Goal: Register for event/course

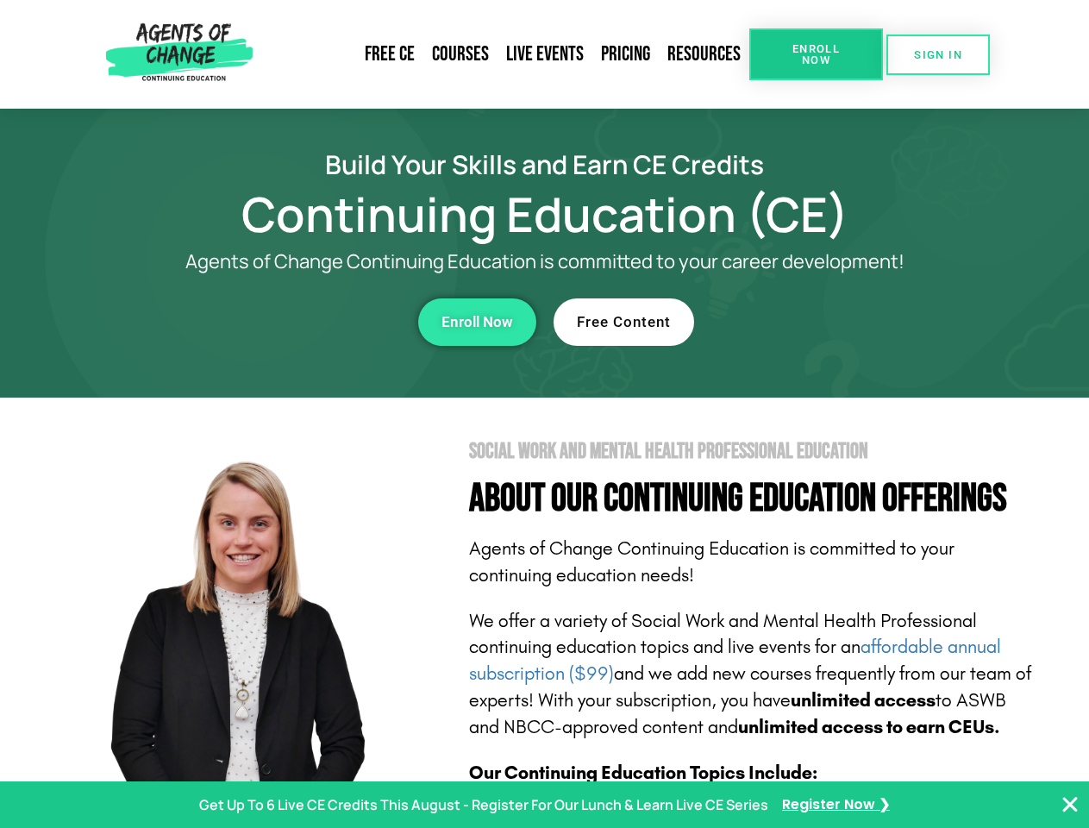
click at [544, 414] on section "Social Work and Mental Health Professional Education About Our Continuing Educa…" at bounding box center [544, 760] width 1089 height 724
click at [816, 54] on span "Enroll Now" at bounding box center [816, 54] width 78 height 22
click at [938, 54] on span "SIGN IN" at bounding box center [938, 54] width 48 height 11
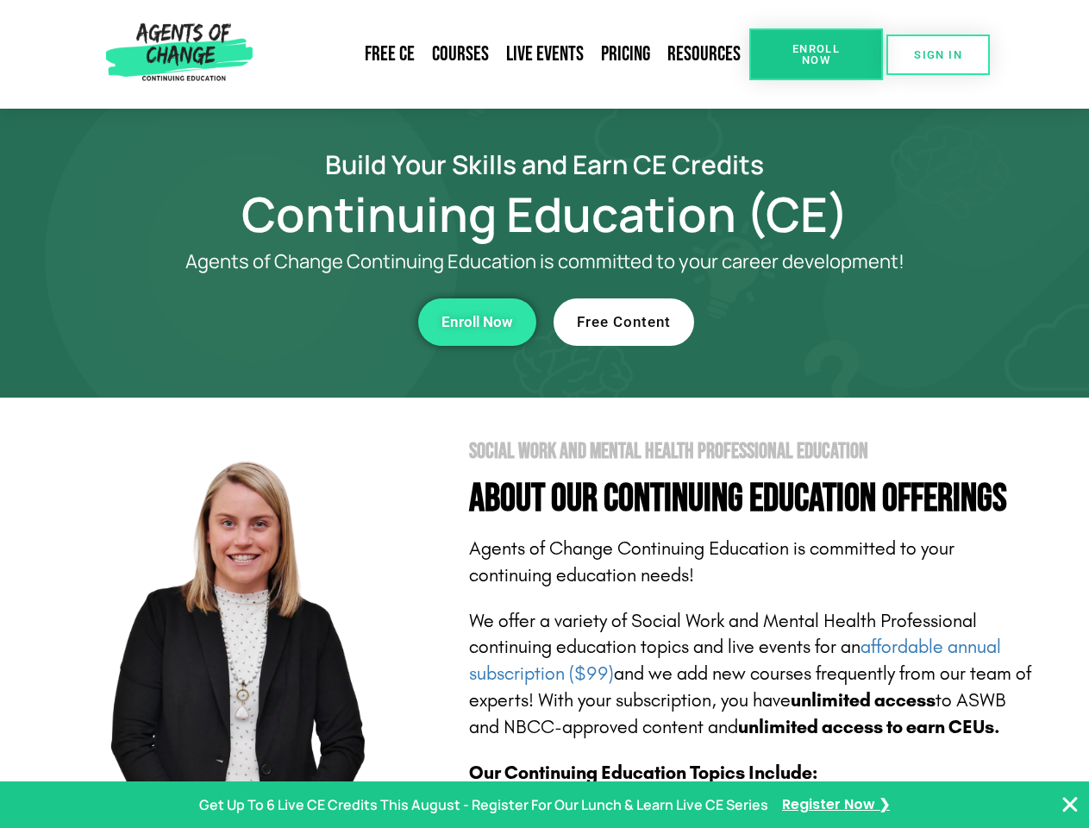
click at [299, 322] on div "Enroll Now" at bounding box center [299, 321] width 474 height 47
click at [477, 322] on span "Enroll Now" at bounding box center [478, 322] width 72 height 15
click at [791, 322] on div "Free Content" at bounding box center [791, 321] width 474 height 47
